Goal: Navigation & Orientation: Find specific page/section

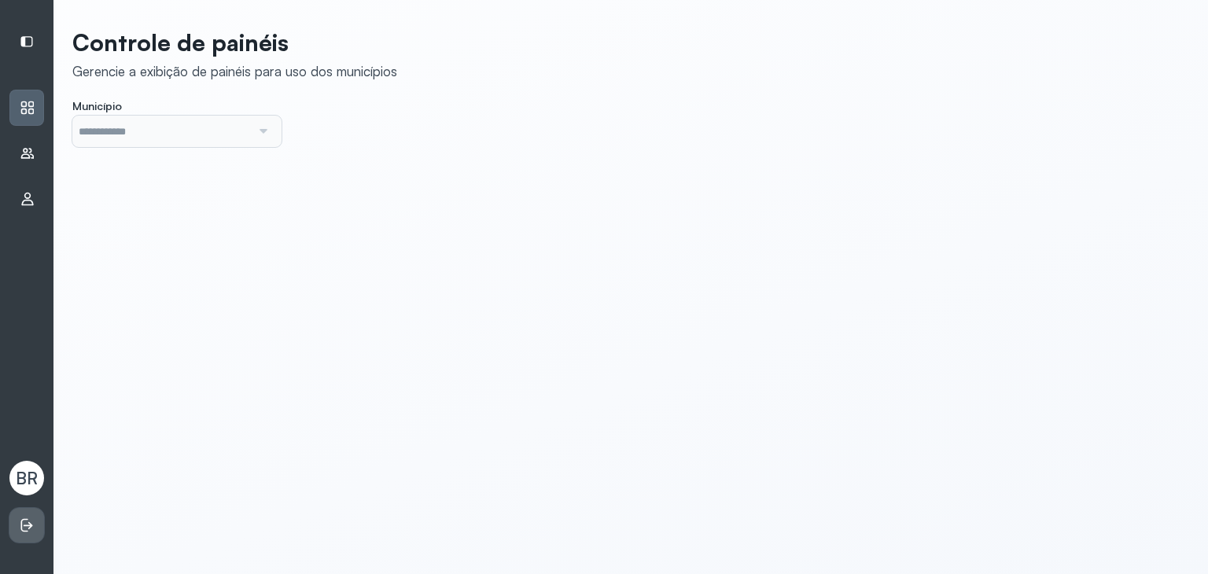
type input "*******"
click at [22, 523] on icon at bounding box center [24, 525] width 7 height 13
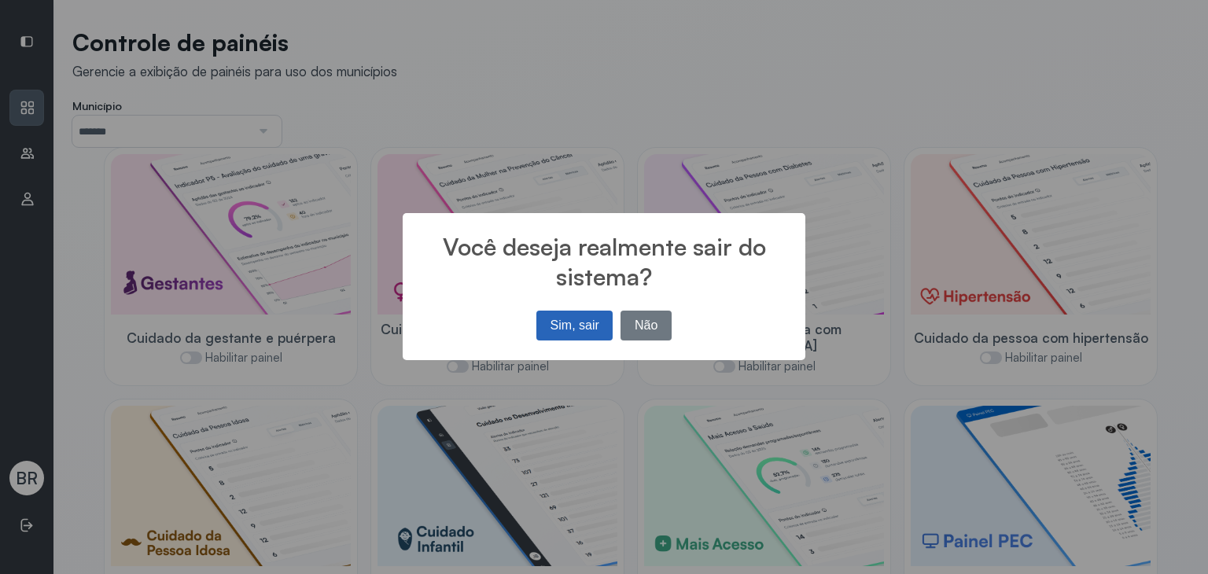
click at [556, 315] on button "Sim, sair" at bounding box center [574, 326] width 76 height 30
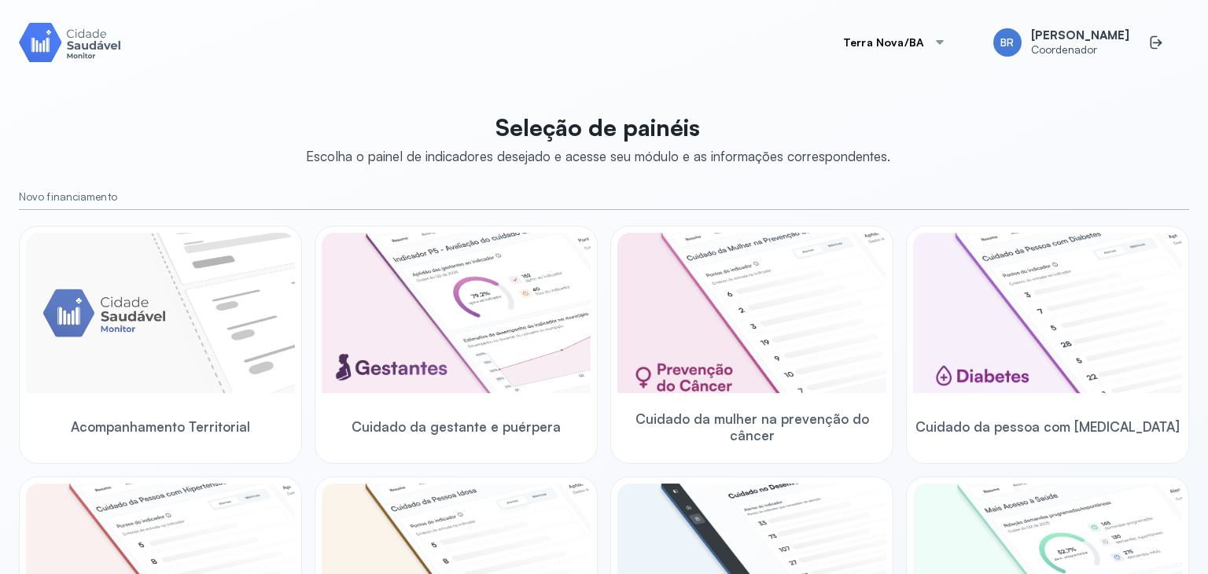
click at [858, 39] on button "Terra Nova/BA" at bounding box center [894, 42] width 141 height 31
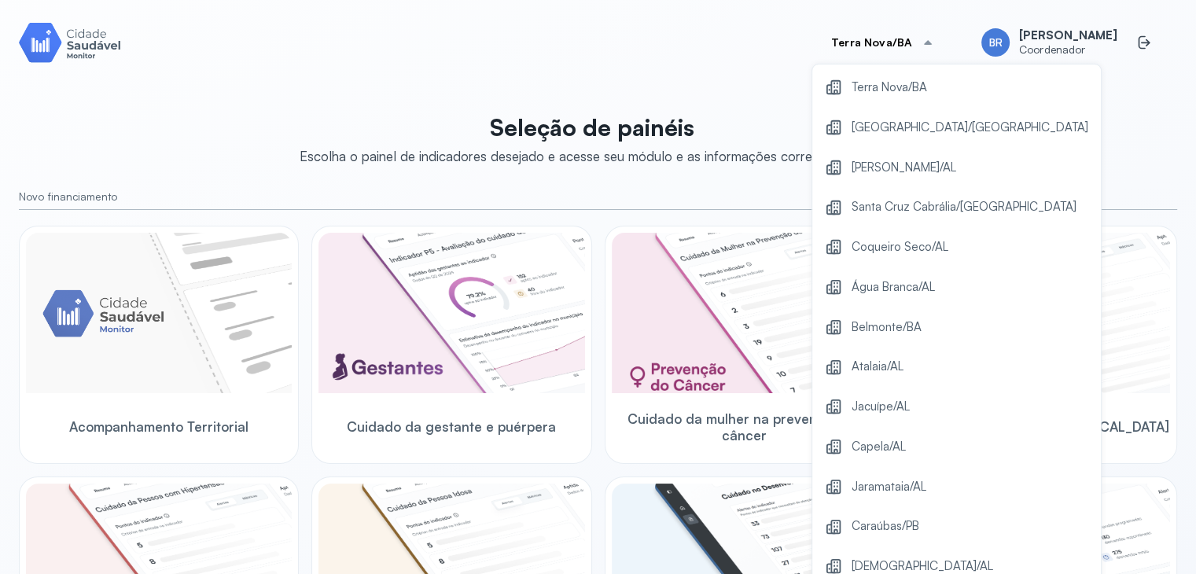
click at [299, 182] on div "Seleção de painéis Escolha o painel de indicadores desejado e acesse seu módulo…" at bounding box center [598, 575] width 1159 height 942
click at [220, 331] on img at bounding box center [159, 313] width 266 height 160
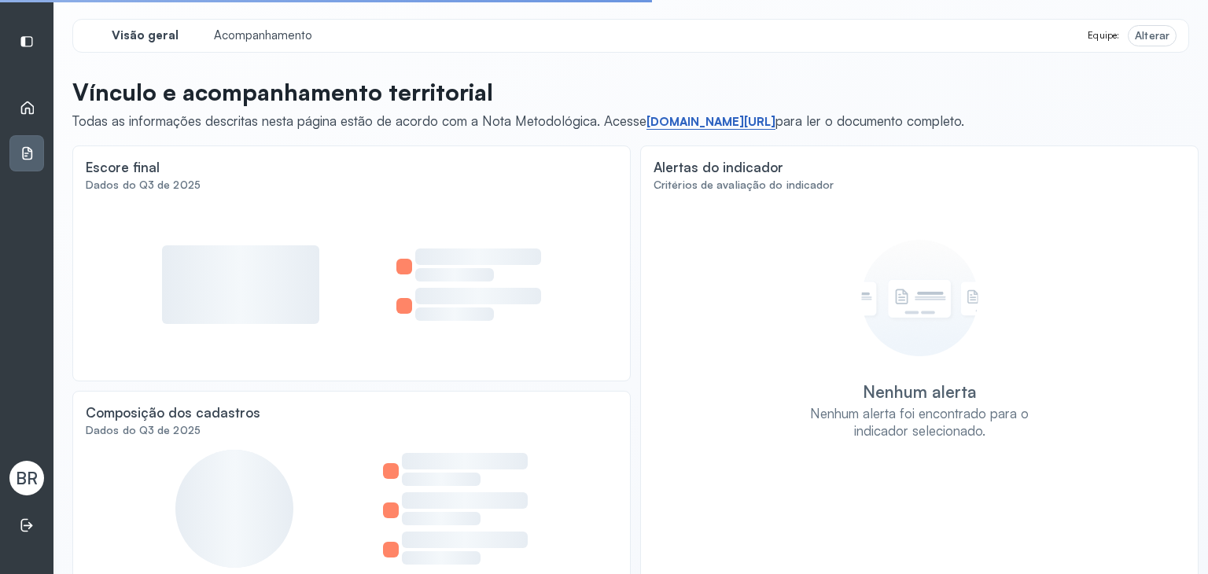
click at [676, 120] on link "[DOMAIN_NAME][URL]" at bounding box center [711, 122] width 129 height 16
